Goal: Information Seeking & Learning: Learn about a topic

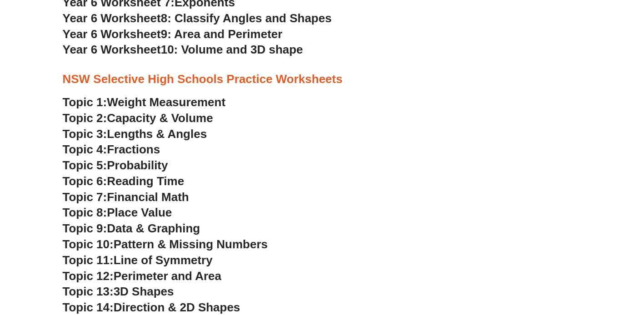
scroll to position [2007, 0]
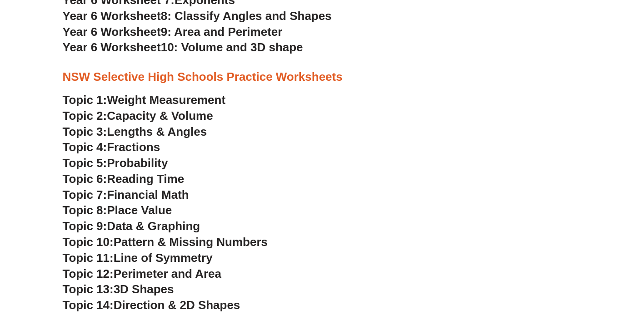
click at [149, 176] on span "Reading Time" at bounding box center [145, 179] width 77 height 14
click at [150, 193] on span "Financial Math" at bounding box center [148, 195] width 82 height 14
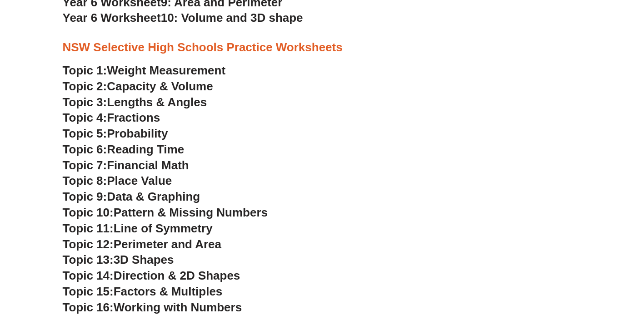
click at [160, 245] on span "Perimeter and Area" at bounding box center [168, 245] width 108 height 14
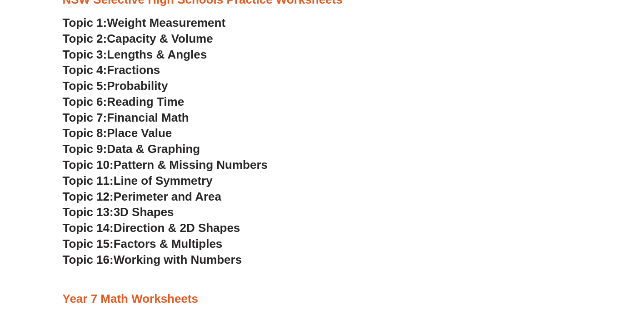
click at [171, 243] on span "Factors & Multiples" at bounding box center [168, 244] width 109 height 14
click at [188, 262] on span "Working with Numbers" at bounding box center [178, 260] width 128 height 14
click at [155, 211] on span "3D Shapes" at bounding box center [144, 212] width 60 height 14
click at [168, 146] on span "Data & Graphing" at bounding box center [153, 149] width 93 height 14
click at [149, 89] on span "Probability" at bounding box center [137, 86] width 61 height 14
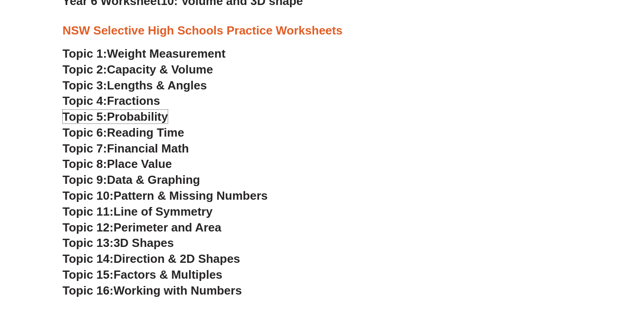
scroll to position [2054, 0]
click at [178, 195] on span "Pattern & Missing Numbers" at bounding box center [191, 195] width 154 height 14
click at [163, 70] on span "Capacity & Volume" at bounding box center [160, 69] width 106 height 14
